Goal: Information Seeking & Learning: Learn about a topic

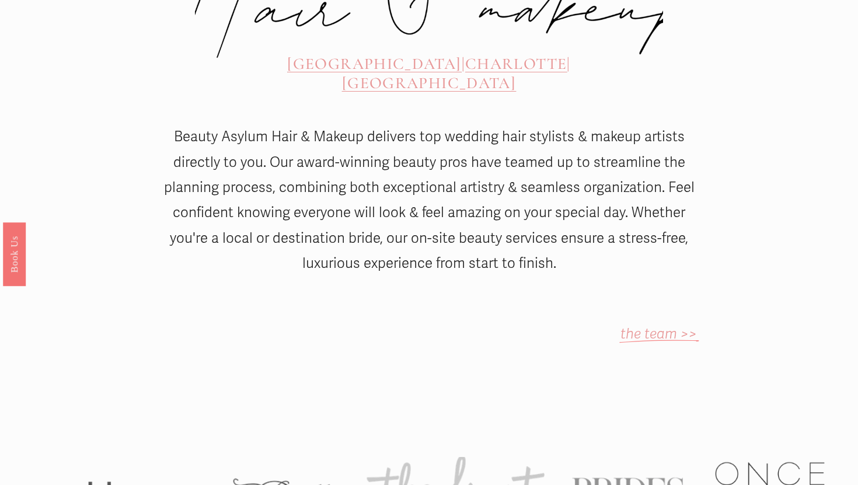
scroll to position [551, 0]
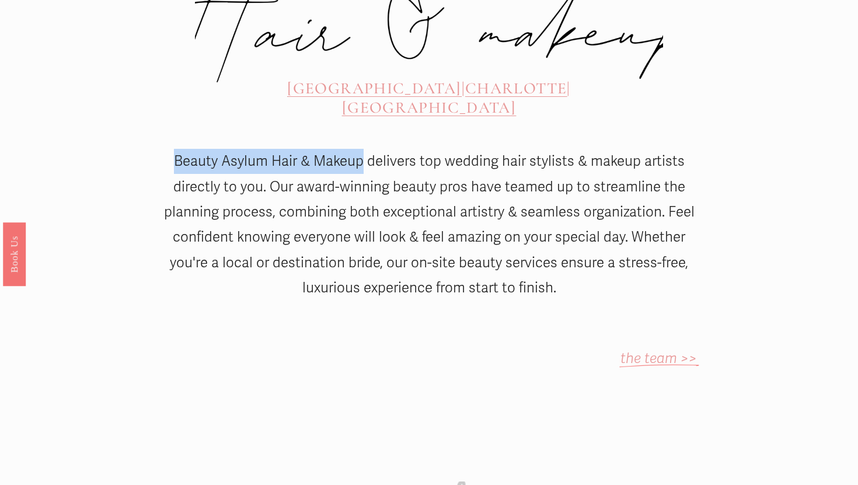
drag, startPoint x: 168, startPoint y: 127, endPoint x: 366, endPoint y: 132, distance: 198.0
click at [366, 149] on p "Beauty Asylum Hair & Makeup delivers top wedding hair stylists & makeup artists…" at bounding box center [429, 225] width 536 height 152
copy p "Beauty Asylum Hair & Makeup"
click at [489, 98] on span "[GEOGRAPHIC_DATA]" at bounding box center [429, 107] width 174 height 19
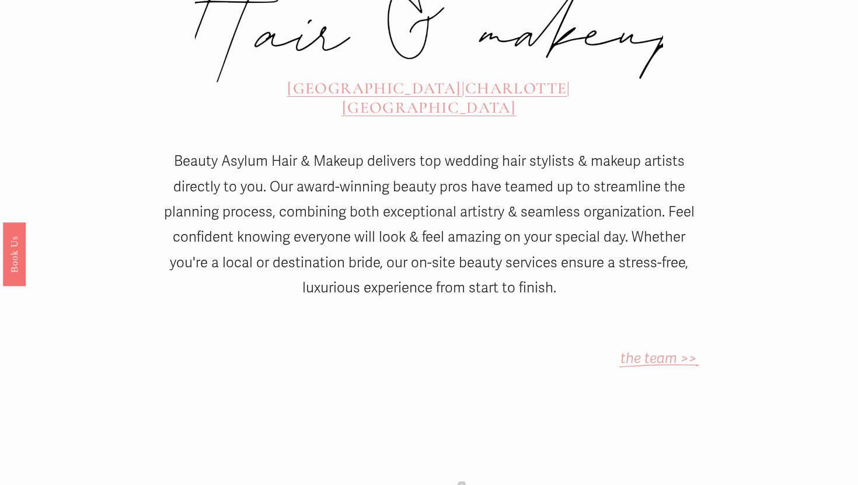
click at [310, 79] on span "[GEOGRAPHIC_DATA]" at bounding box center [374, 88] width 174 height 19
click at [465, 79] on span "CHARLOTTE" at bounding box center [516, 88] width 102 height 19
click at [516, 98] on span "[GEOGRAPHIC_DATA]" at bounding box center [429, 107] width 174 height 19
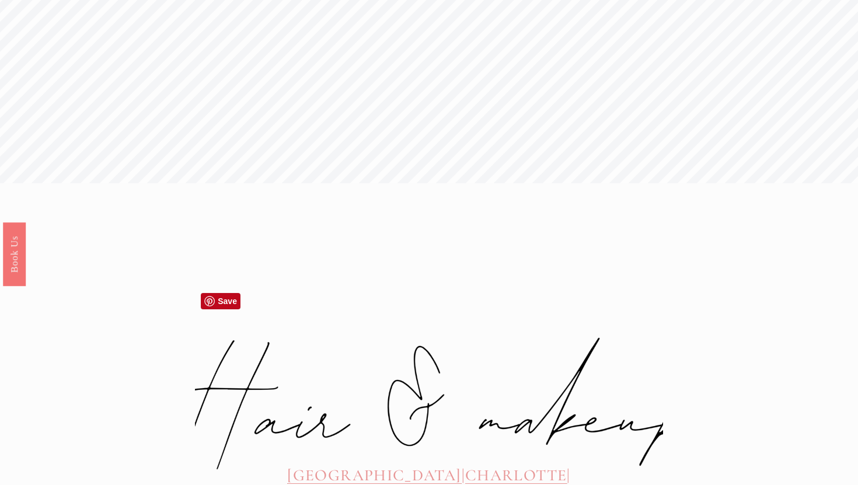
scroll to position [0, 0]
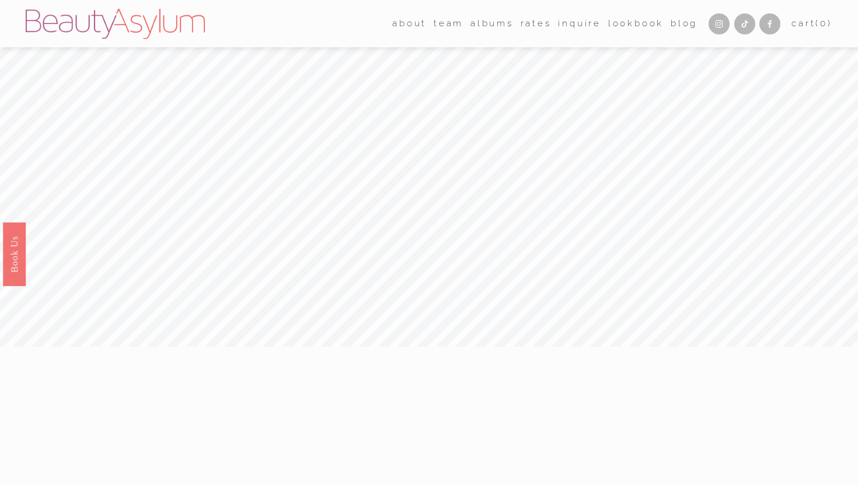
click at [671, 20] on link "Blog" at bounding box center [684, 24] width 27 height 18
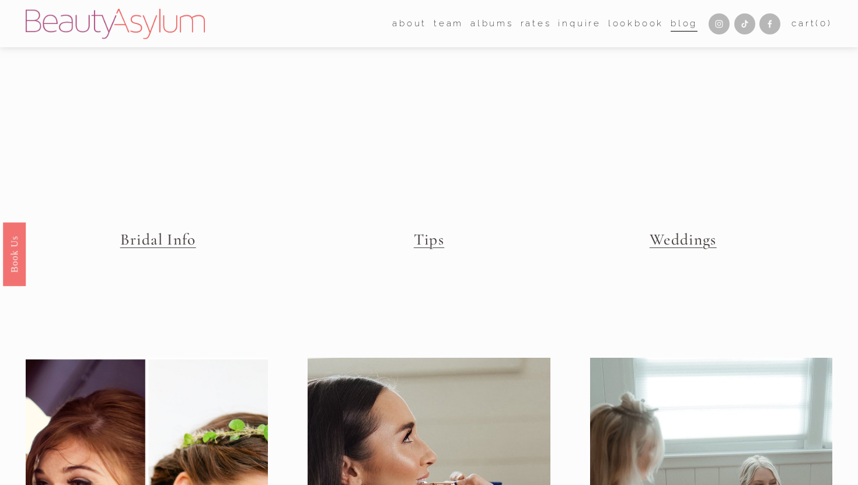
click at [630, 23] on link "Lookbook" at bounding box center [636, 24] width 55 height 18
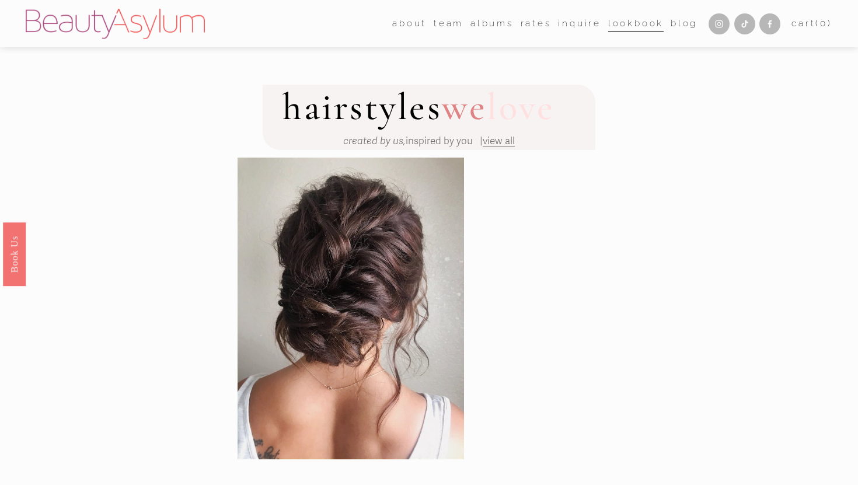
click at [529, 22] on link "Rates" at bounding box center [536, 24] width 31 height 18
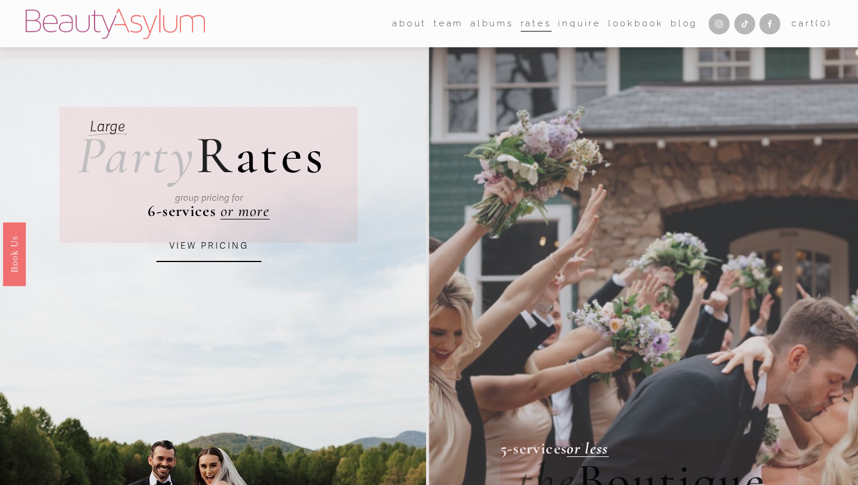
click at [496, 29] on link "albums" at bounding box center [492, 24] width 43 height 18
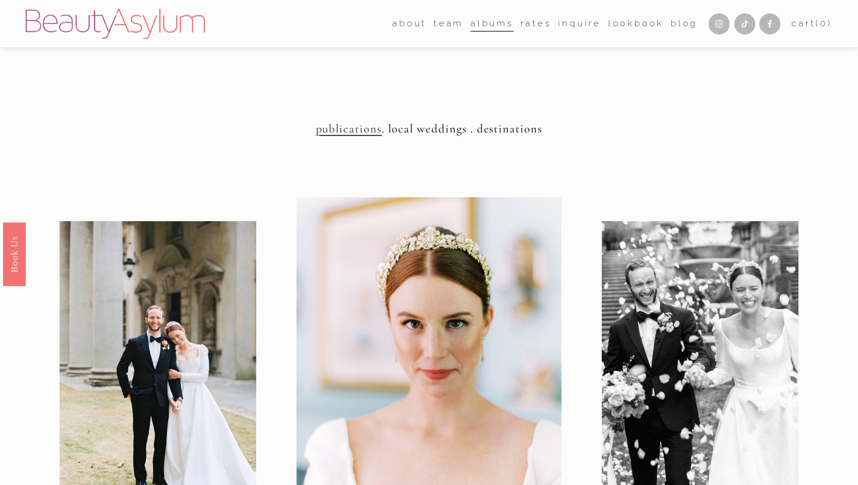
click at [346, 125] on span "publications" at bounding box center [349, 128] width 66 height 15
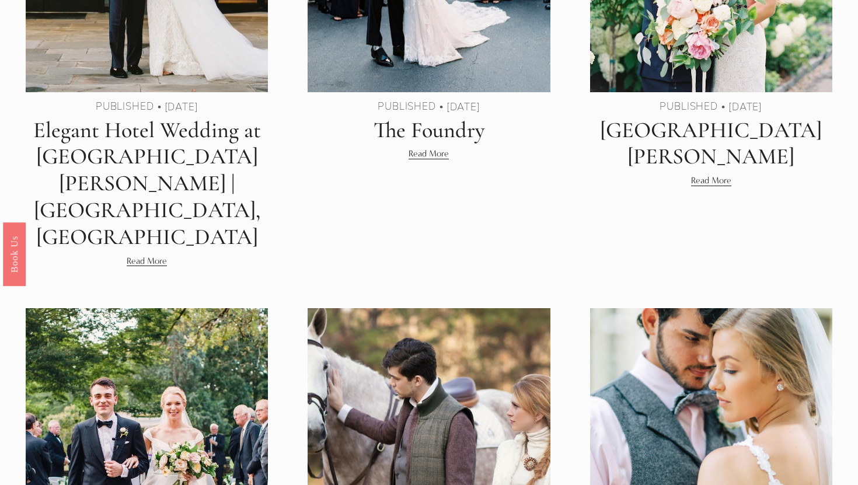
scroll to position [1532, 0]
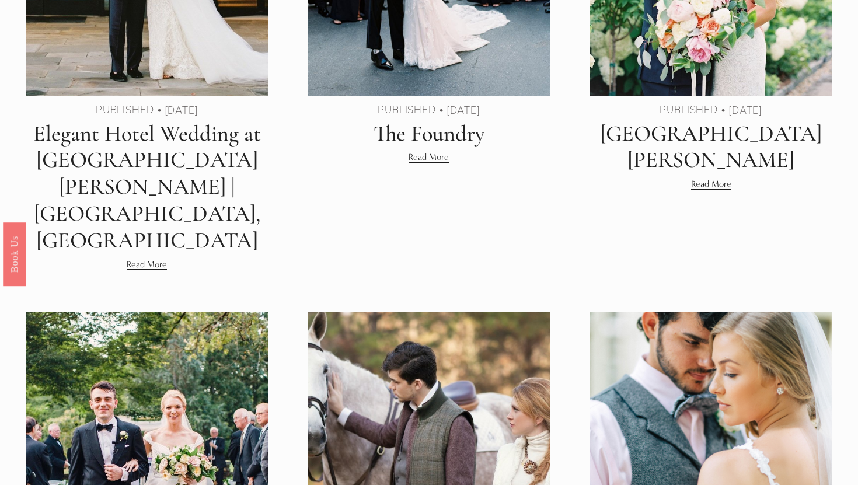
click at [434, 102] on div "Published [PERSON_NAME] [DATE] Published [PERSON_NAME] [DATE]" at bounding box center [429, 111] width 242 height 18
click at [434, 120] on link "The Foundry" at bounding box center [429, 133] width 111 height 27
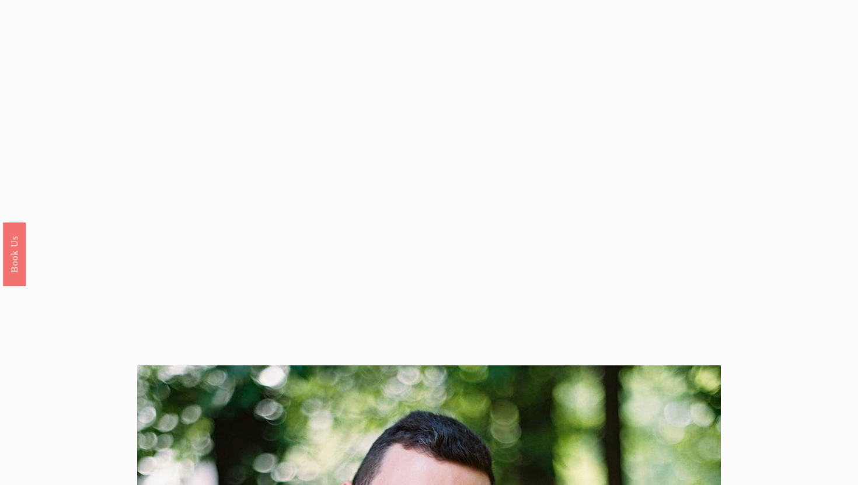
scroll to position [1773, 0]
